Goal: Information Seeking & Learning: Learn about a topic

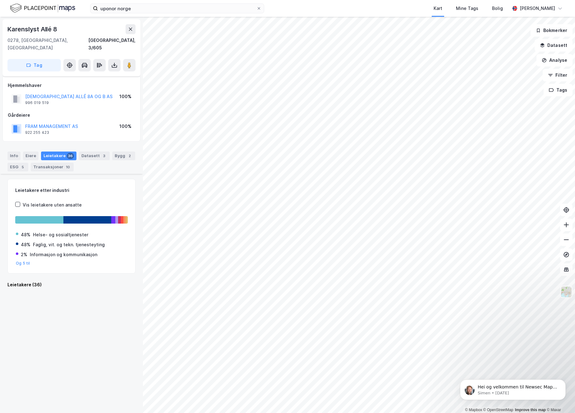
scroll to position [602, 0]
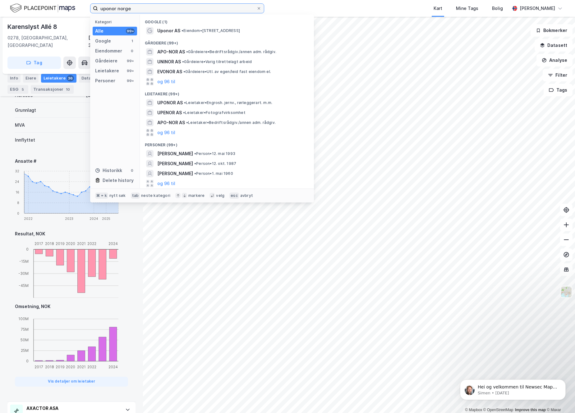
click at [138, 11] on input "uponor norge" at bounding box center [177, 8] width 159 height 9
drag, startPoint x: 144, startPoint y: 10, endPoint x: 89, endPoint y: 5, distance: 55.6
click at [98, 5] on input "uponor norge" at bounding box center [177, 8] width 159 height 9
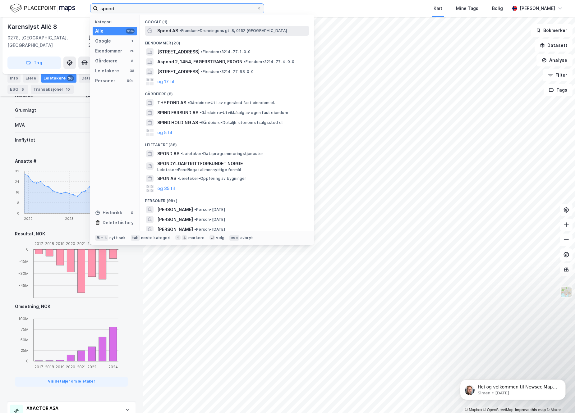
type input "spond"
click at [181, 30] on span "•" at bounding box center [180, 30] width 2 height 5
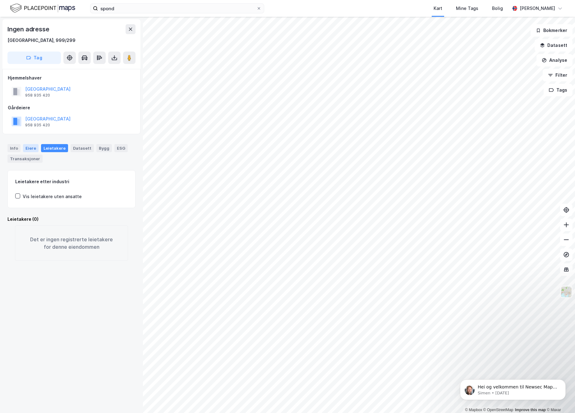
click at [33, 150] on div "Eiere" at bounding box center [31, 148] width 16 height 8
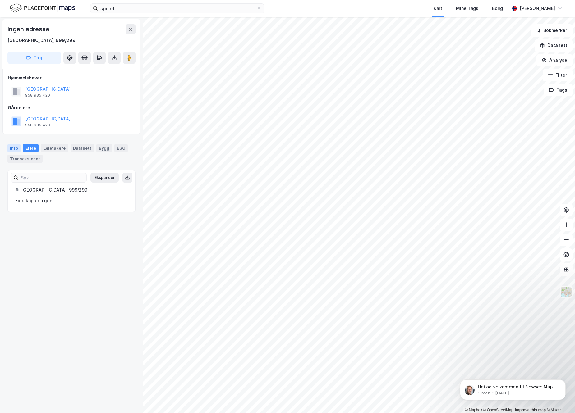
click at [7, 149] on div "Info" at bounding box center [13, 148] width 13 height 8
